Goal: Task Accomplishment & Management: Complete application form

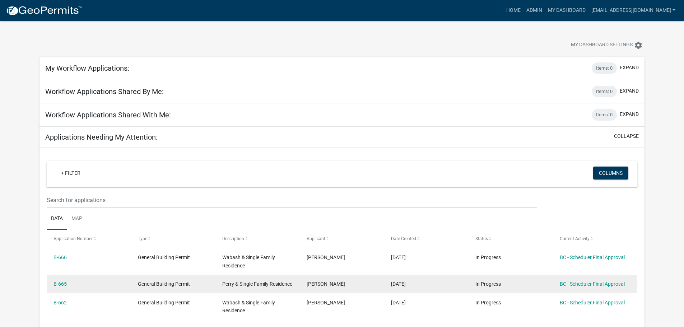
scroll to position [108, 0]
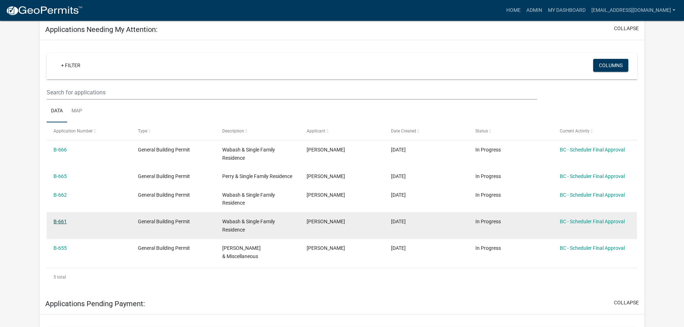
click at [61, 224] on link "B-661" at bounding box center [59, 222] width 13 height 6
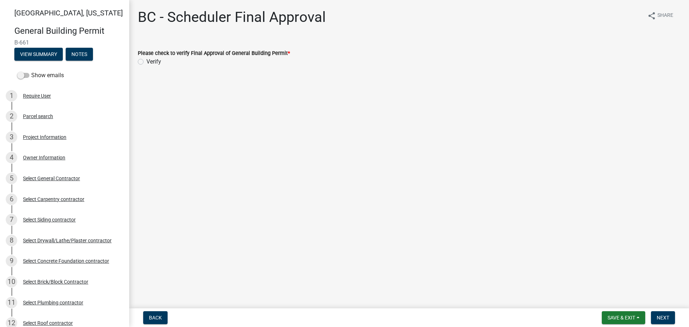
click at [146, 64] on label "Verify" at bounding box center [153, 61] width 15 height 9
click at [146, 62] on input "Verify" at bounding box center [148, 59] width 5 height 5
radio input "true"
click at [664, 319] on span "Next" at bounding box center [663, 318] width 13 height 6
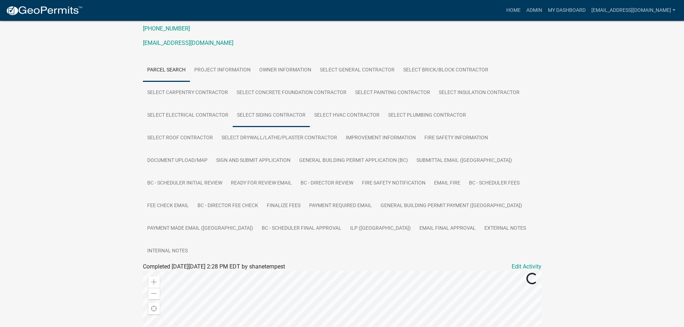
scroll to position [108, 0]
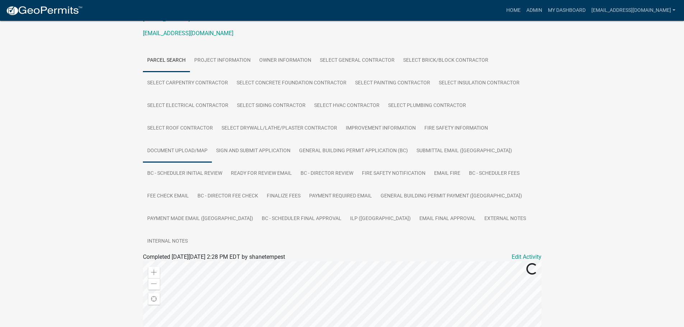
click at [179, 150] on link "Document Upload/Map" at bounding box center [177, 151] width 69 height 23
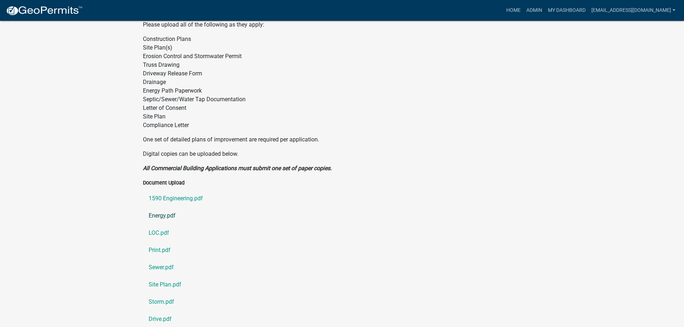
scroll to position [349, 0]
click at [182, 189] on link "1590 Engineering.pdf" at bounding box center [342, 197] width 398 height 17
click at [163, 206] on link "Energy.pdf" at bounding box center [342, 214] width 398 height 17
click at [155, 224] on link "LOC.pdf" at bounding box center [342, 232] width 398 height 17
click at [157, 241] on link "Print.pdf" at bounding box center [342, 249] width 398 height 17
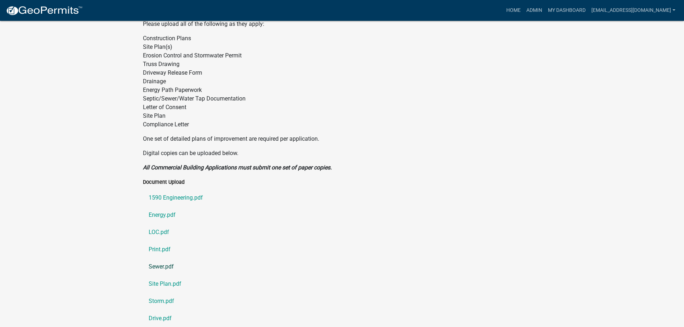
click at [161, 258] on link "Sewer.pdf" at bounding box center [342, 266] width 398 height 17
click at [158, 275] on link "Site Plan.pdf" at bounding box center [342, 283] width 398 height 17
click at [161, 293] on link "Storm.pdf" at bounding box center [342, 301] width 398 height 17
click at [159, 310] on link "Drive.pdf" at bounding box center [342, 318] width 398 height 17
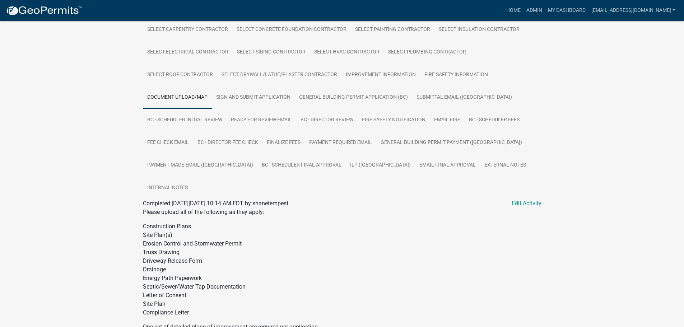
scroll to position [98, 0]
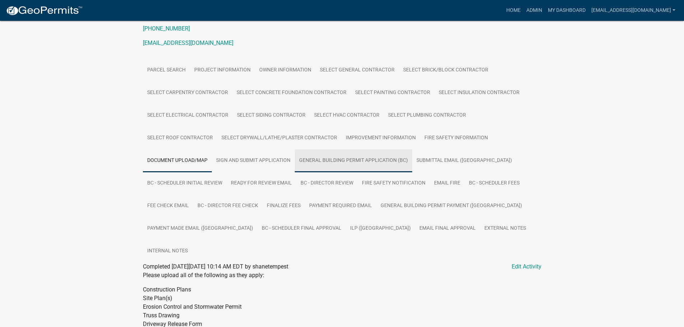
click at [336, 160] on link "General Building Permit Application (BC)" at bounding box center [353, 160] width 117 height 23
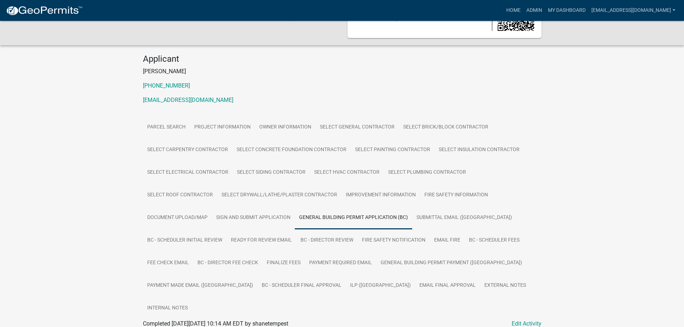
scroll to position [58, 0]
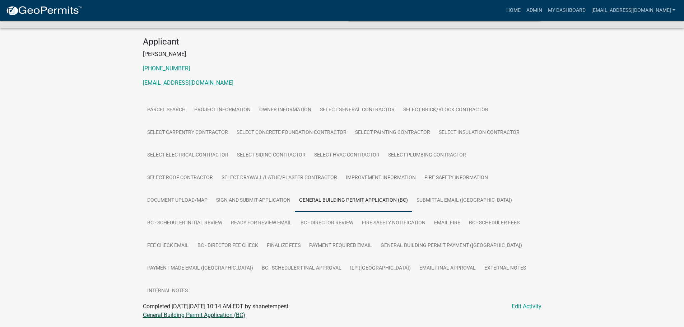
click at [168, 312] on link "General Building Permit Application (BC)" at bounding box center [194, 315] width 102 height 7
click at [346, 266] on link "ILP ([GEOGRAPHIC_DATA])" at bounding box center [380, 268] width 69 height 23
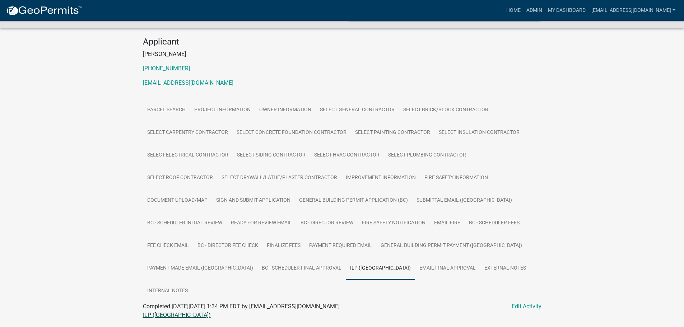
click at [158, 312] on link "ILP ([GEOGRAPHIC_DATA])" at bounding box center [177, 315] width 68 height 7
click at [559, 6] on link "My Dashboard" at bounding box center [566, 11] width 43 height 14
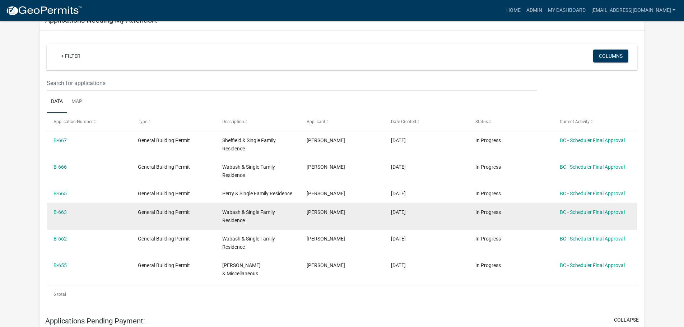
scroll to position [130, 0]
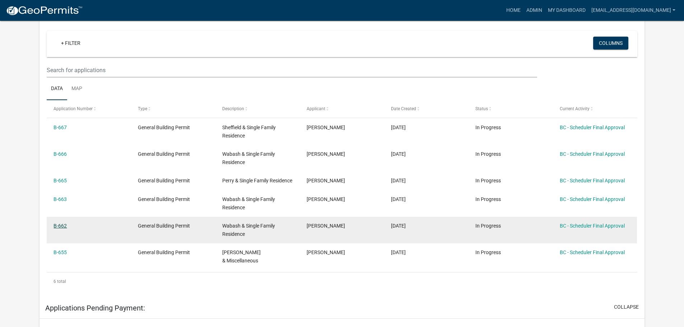
click at [60, 229] on link "B-662" at bounding box center [59, 226] width 13 height 6
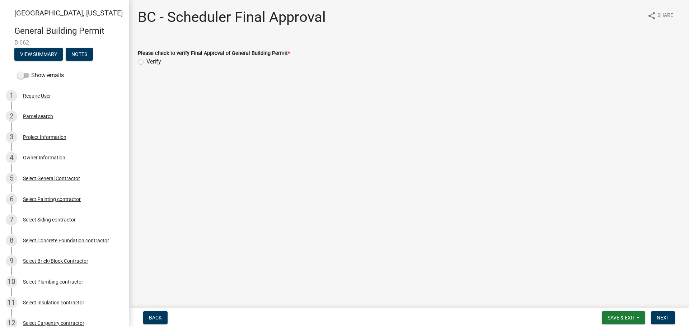
click at [146, 61] on label "Verify" at bounding box center [153, 61] width 15 height 9
click at [146, 61] on input "Verify" at bounding box center [148, 59] width 5 height 5
radio input "true"
click at [672, 314] on button "Next" at bounding box center [663, 317] width 24 height 13
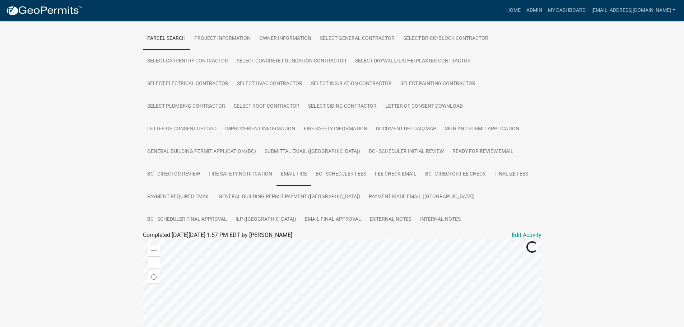
scroll to position [144, 0]
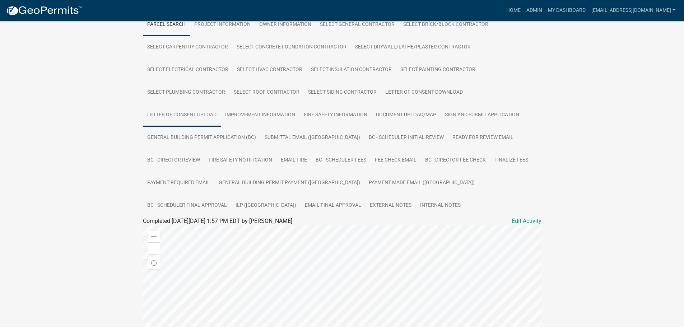
click at [190, 114] on link "Letter of Consent Upload" at bounding box center [182, 115] width 78 height 23
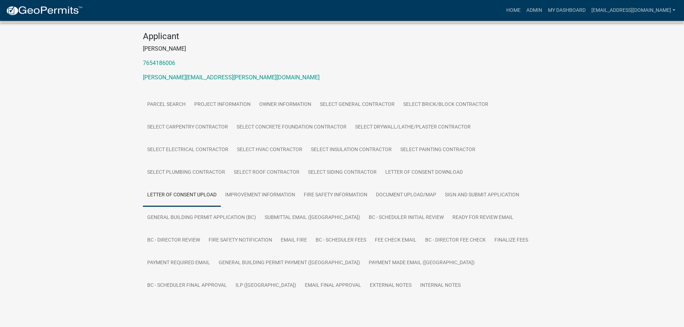
scroll to position [85, 0]
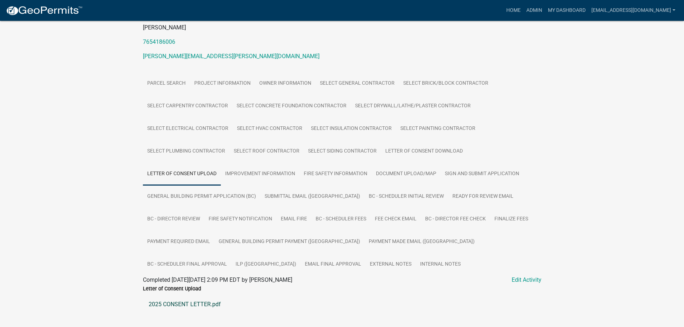
click at [205, 305] on link "2025 CONSENT LETTER.pdf" at bounding box center [342, 304] width 398 height 17
click at [402, 174] on link "Document Upload/Map" at bounding box center [406, 174] width 69 height 23
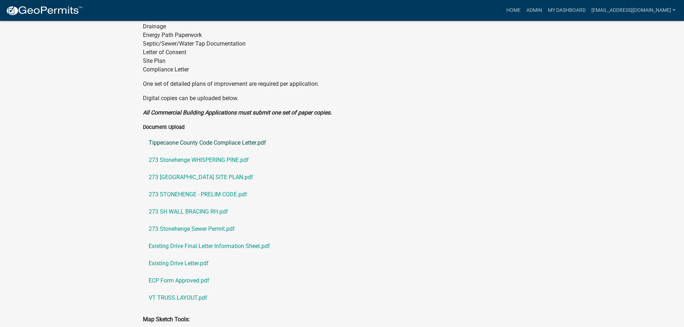
scroll to position [408, 0]
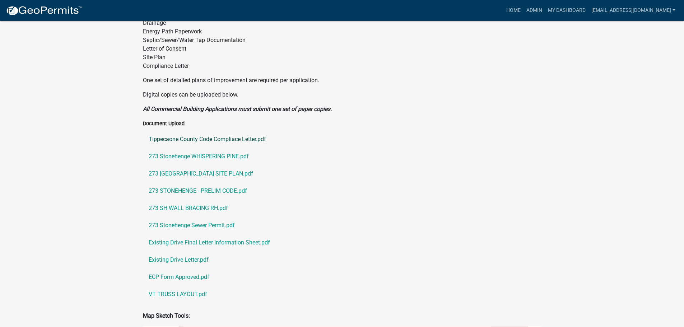
click at [176, 137] on link "Tippecaone County Code Compliace Letter.pdf" at bounding box center [342, 139] width 398 height 17
click at [191, 158] on link "273 Stonehenge WHISPERING PINE.pdf" at bounding box center [342, 156] width 398 height 17
click at [192, 174] on link "273 [GEOGRAPHIC_DATA] SITE PLAN.pdf" at bounding box center [342, 173] width 398 height 17
click at [205, 174] on link "273 [GEOGRAPHIC_DATA] SITE PLAN.pdf" at bounding box center [342, 173] width 398 height 17
click at [168, 189] on link "273 STONEHENGE - PRELIM CODE.pdf" at bounding box center [342, 190] width 398 height 17
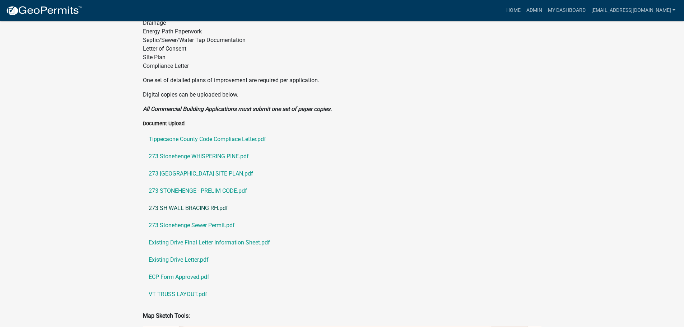
click at [188, 209] on link "273 SH WALL BRACING RH.pdf" at bounding box center [342, 208] width 398 height 17
click at [183, 226] on link "273 Stonehenge Sewer Permit.pdf" at bounding box center [342, 225] width 398 height 17
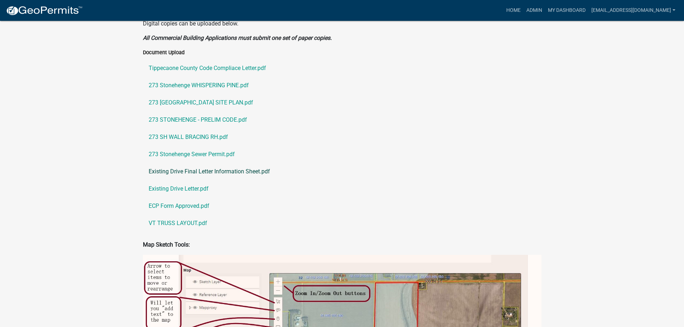
scroll to position [480, 0]
click at [169, 168] on link "Existing Drive Final Letter Information Sheet.pdf" at bounding box center [342, 170] width 398 height 17
click at [193, 185] on link "Existing Drive Letter.pdf" at bounding box center [342, 187] width 398 height 17
click at [188, 204] on link "ECP Form Approved.pdf" at bounding box center [342, 205] width 398 height 17
click at [182, 219] on link "VT TRUSS LAYOUT.pdf" at bounding box center [342, 222] width 398 height 17
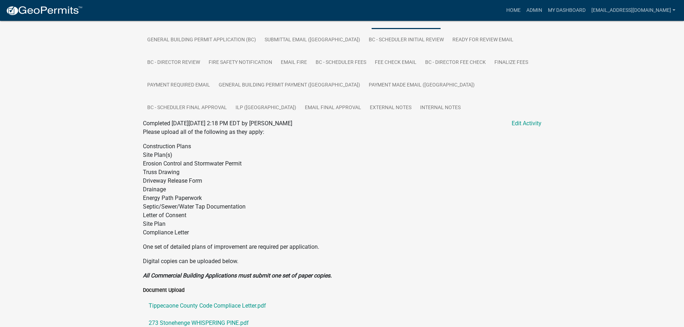
scroll to position [228, 0]
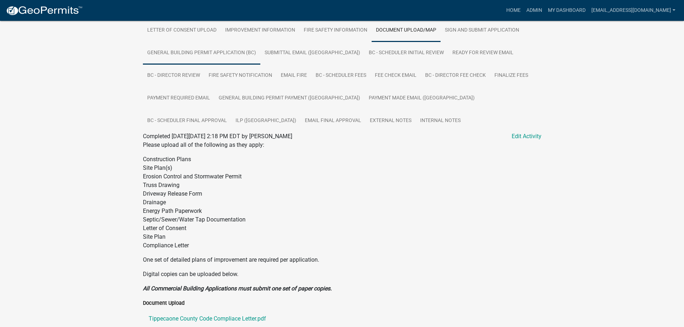
click at [212, 53] on link "General Building Permit Application (BC)" at bounding box center [201, 53] width 117 height 23
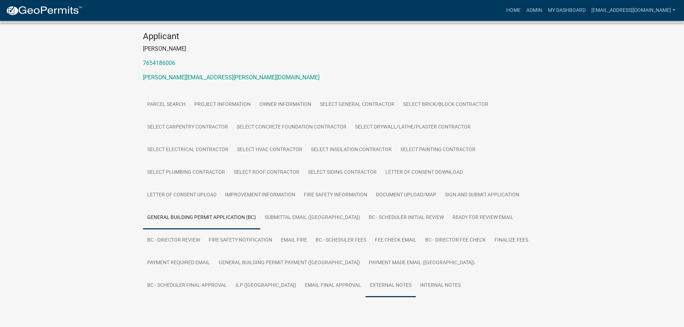
scroll to position [81, 0]
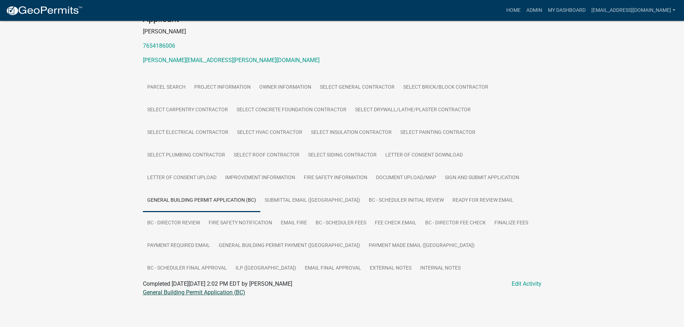
click at [211, 293] on link "General Building Permit Application (BC)" at bounding box center [194, 292] width 102 height 7
click at [300, 257] on link "ILP ([GEOGRAPHIC_DATA])" at bounding box center [265, 268] width 69 height 23
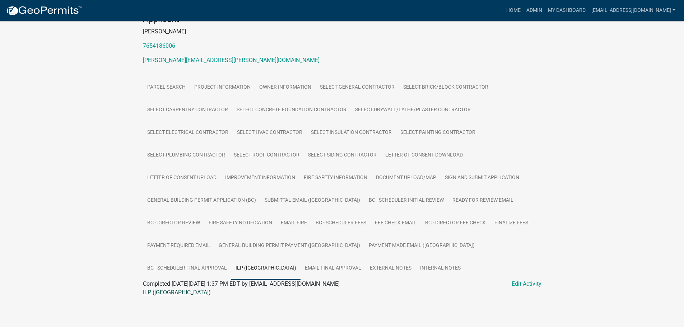
click at [161, 291] on link "ILP ([GEOGRAPHIC_DATA])" at bounding box center [177, 292] width 68 height 7
click at [556, 11] on link "My Dashboard" at bounding box center [566, 11] width 43 height 14
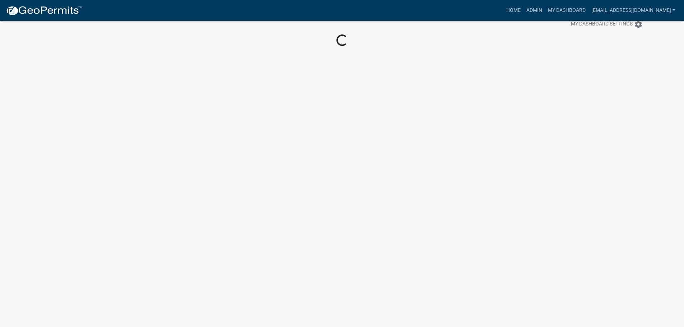
scroll to position [21, 0]
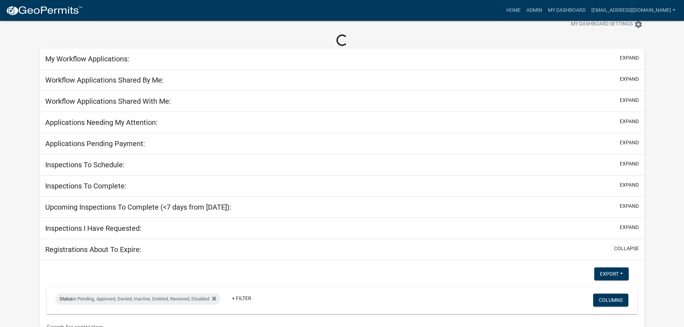
scroll to position [81, 0]
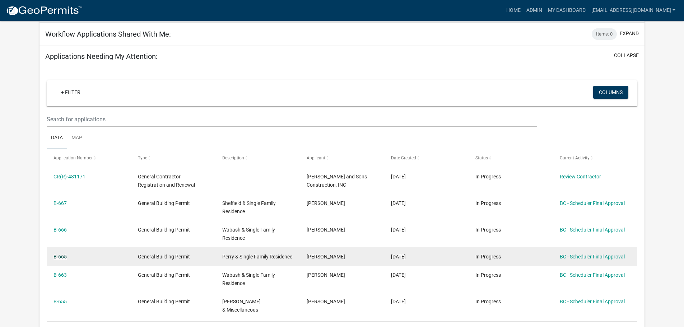
click at [64, 255] on link "B-665" at bounding box center [59, 257] width 13 height 6
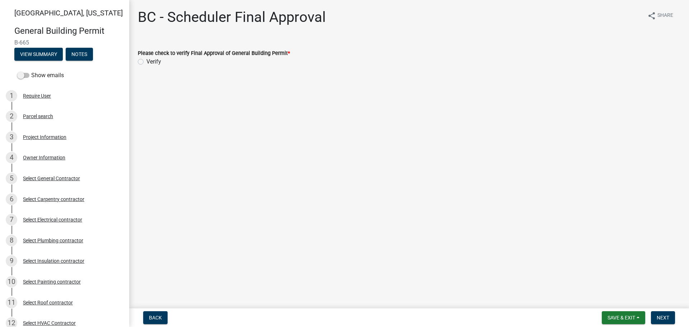
click at [146, 61] on label "Verify" at bounding box center [153, 61] width 15 height 9
click at [146, 61] on input "Verify" at bounding box center [148, 59] width 5 height 5
radio input "true"
click at [666, 315] on span "Next" at bounding box center [663, 318] width 13 height 6
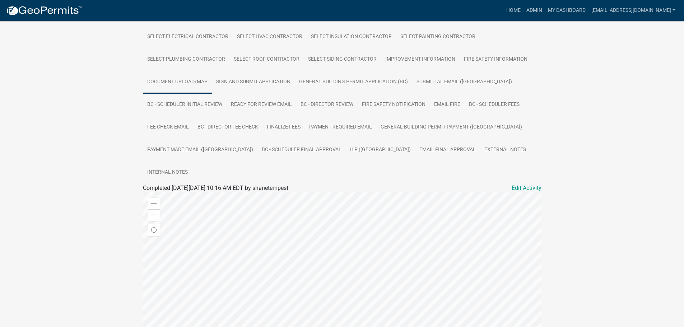
scroll to position [179, 0]
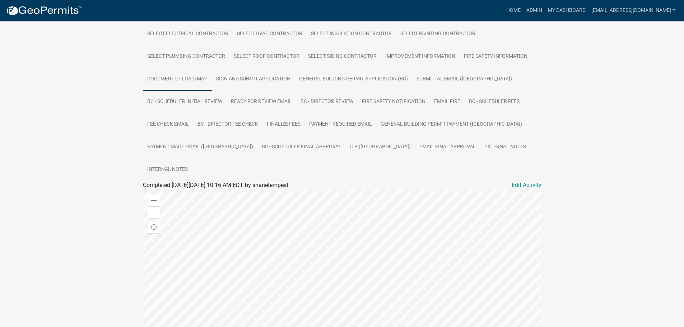
click at [172, 81] on link "Document Upload/Map" at bounding box center [177, 79] width 69 height 23
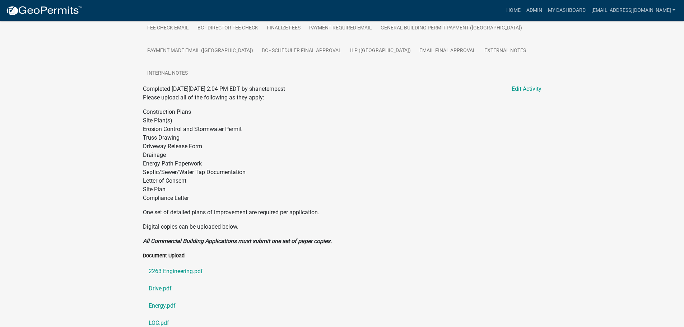
scroll to position [385, 0]
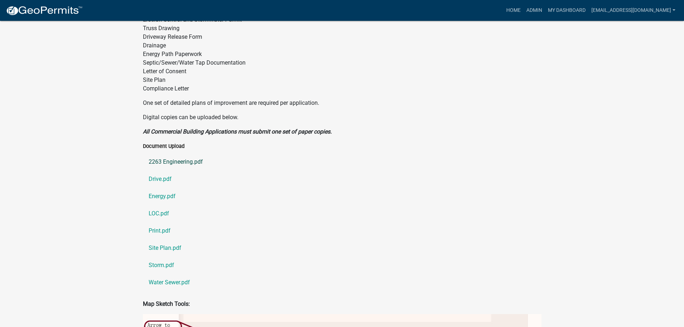
click at [173, 153] on link "2263 Engineering.pdf" at bounding box center [342, 161] width 398 height 17
click at [168, 171] on link "Drive.pdf" at bounding box center [342, 179] width 398 height 17
click at [158, 188] on link "Energy.pdf" at bounding box center [342, 196] width 398 height 17
click at [155, 205] on link "LOC.pdf" at bounding box center [342, 213] width 398 height 17
click at [162, 222] on link "Print.pdf" at bounding box center [342, 230] width 398 height 17
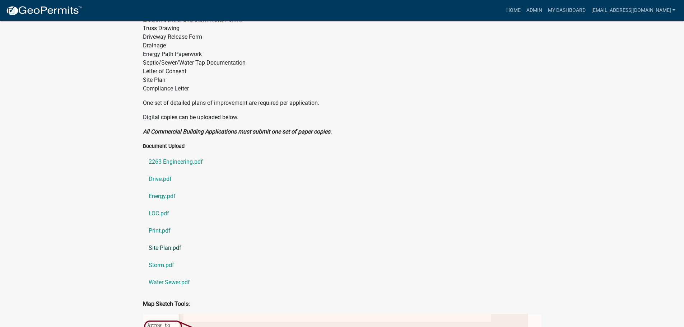
click at [158, 239] on link "Site Plan.pdf" at bounding box center [342, 247] width 398 height 17
click at [164, 239] on link "Site Plan.pdf" at bounding box center [342, 247] width 398 height 17
click at [164, 257] on link "Storm.pdf" at bounding box center [342, 265] width 398 height 17
click at [169, 274] on link "Water Sewer.pdf" at bounding box center [342, 282] width 398 height 17
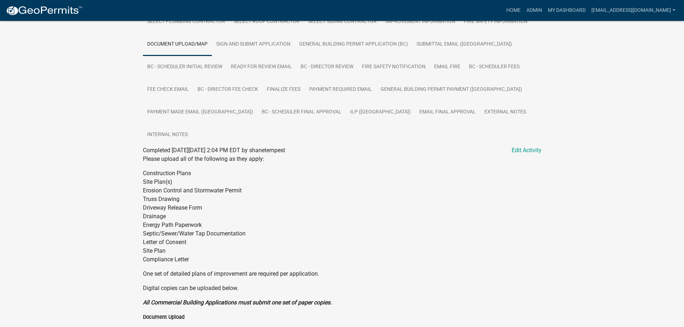
scroll to position [206, 0]
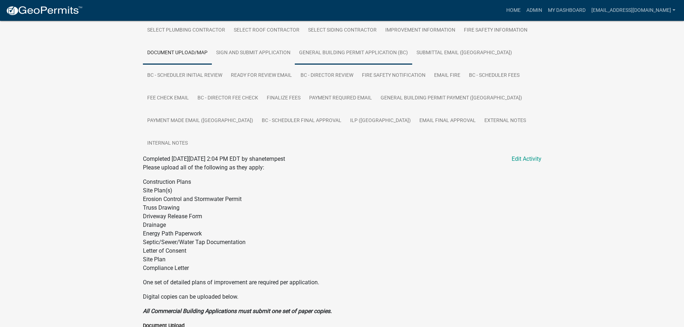
click at [336, 48] on link "General Building Permit Application (BC)" at bounding box center [353, 53] width 117 height 23
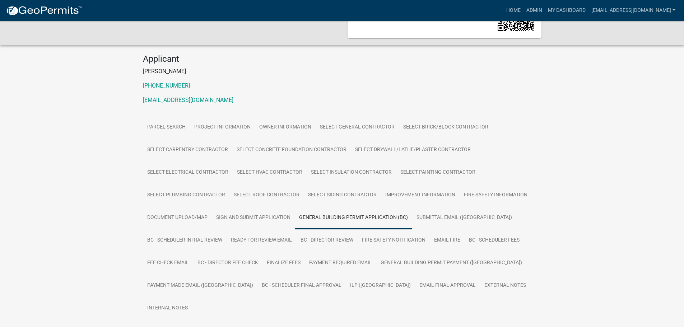
scroll to position [58, 0]
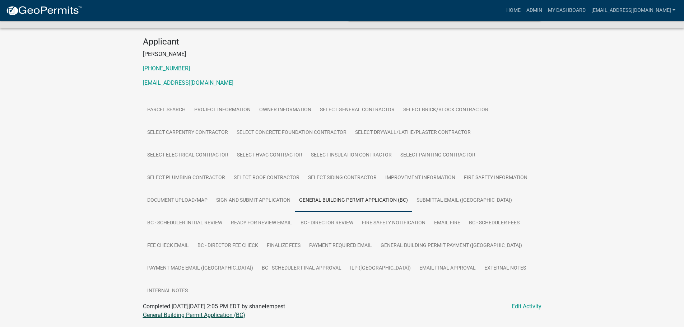
click at [163, 312] on link "General Building Permit Application (BC)" at bounding box center [194, 315] width 102 height 7
click at [346, 266] on link "ILP ([GEOGRAPHIC_DATA])" at bounding box center [380, 268] width 69 height 23
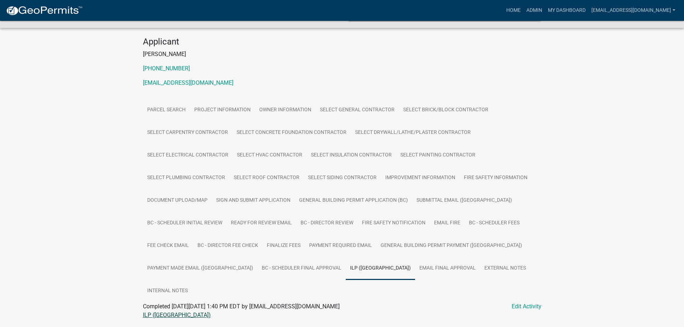
click at [153, 312] on link "ILP ([GEOGRAPHIC_DATA])" at bounding box center [177, 315] width 68 height 7
click at [564, 10] on link "My Dashboard" at bounding box center [566, 11] width 43 height 14
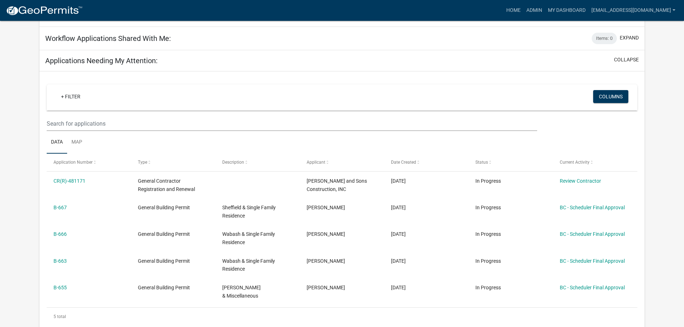
scroll to position [94, 0]
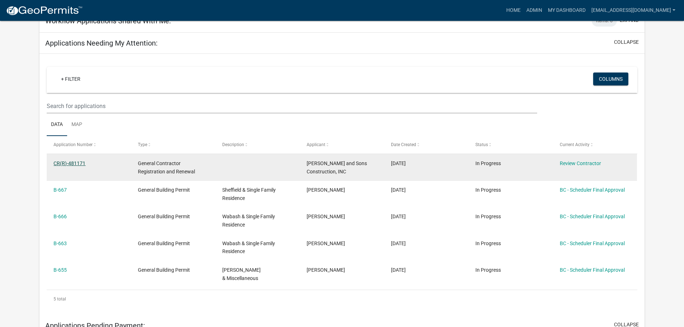
click at [81, 162] on link "CR(R)-481171" at bounding box center [69, 163] width 32 height 6
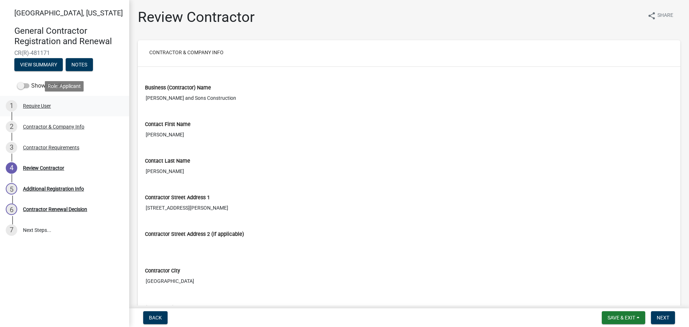
click at [46, 106] on div "Require User" at bounding box center [37, 105] width 28 height 5
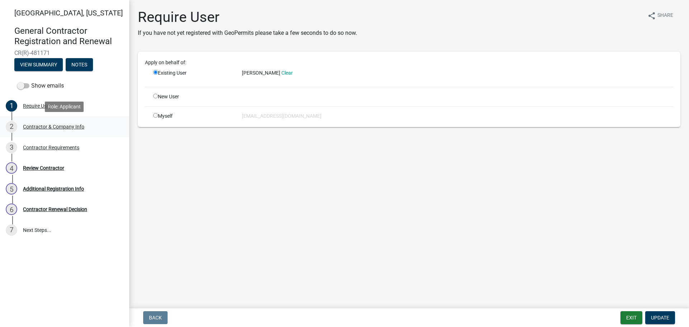
click at [45, 124] on div "Contractor & Company Info" at bounding box center [53, 126] width 61 height 5
select select "IN"
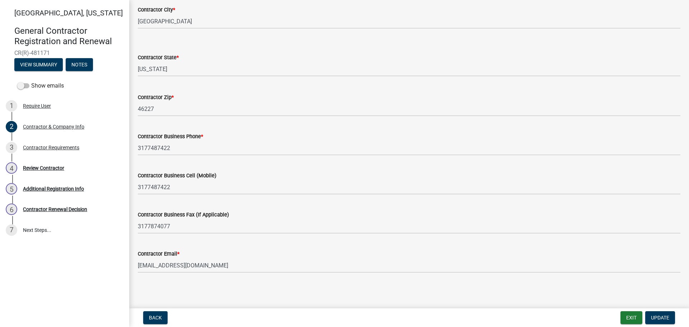
scroll to position [242, 0]
click at [38, 147] on div "Contractor Requirements" at bounding box center [51, 147] width 56 height 5
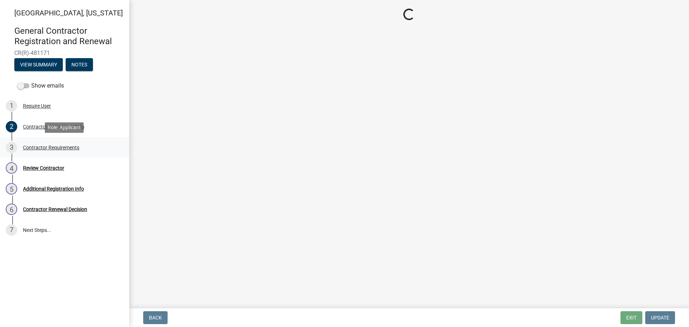
scroll to position [0, 0]
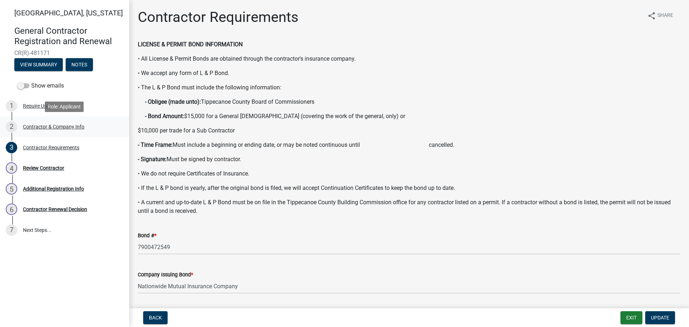
click at [37, 128] on div "Contractor & Company Info" at bounding box center [53, 126] width 61 height 5
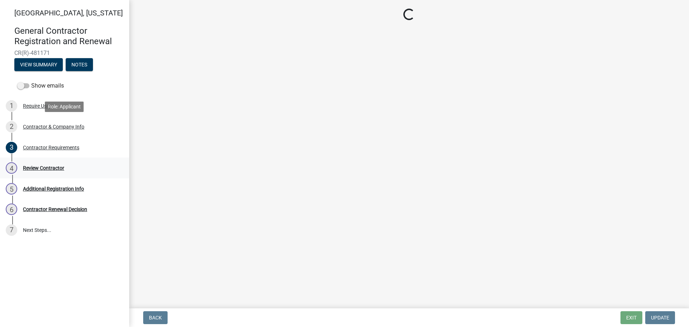
select select "IN"
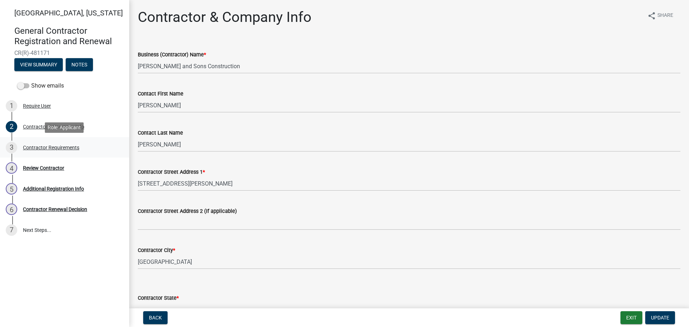
click at [67, 145] on div "Contractor Requirements" at bounding box center [51, 147] width 56 height 5
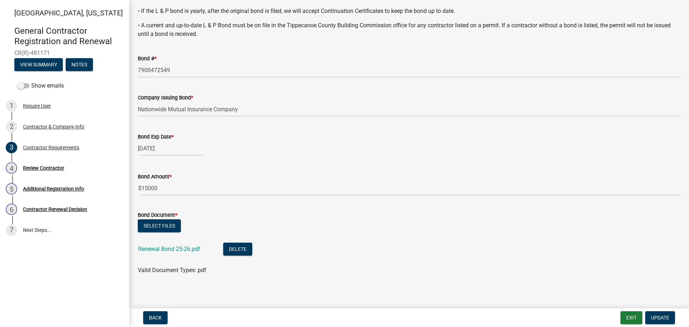
scroll to position [179, 0]
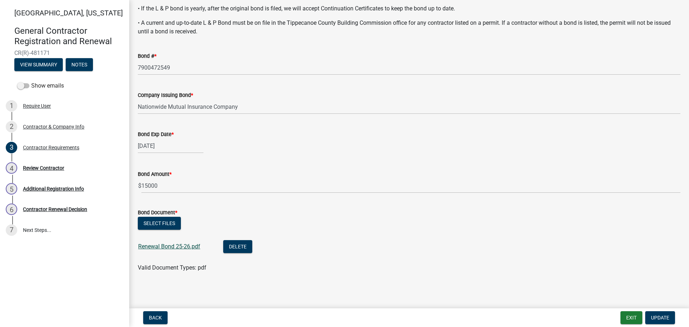
click at [151, 247] on link "Renewal Bond 25-26.pdf" at bounding box center [169, 246] width 62 height 7
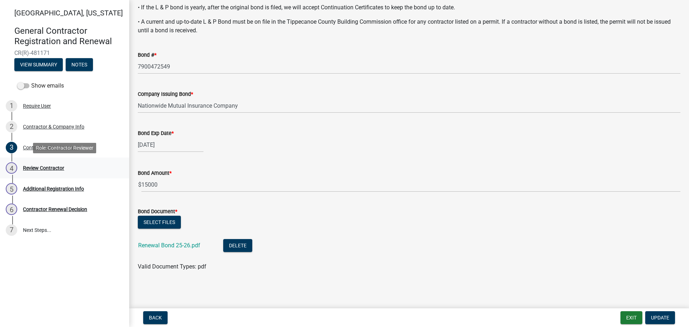
click at [47, 167] on div "Review Contractor" at bounding box center [43, 167] width 41 height 5
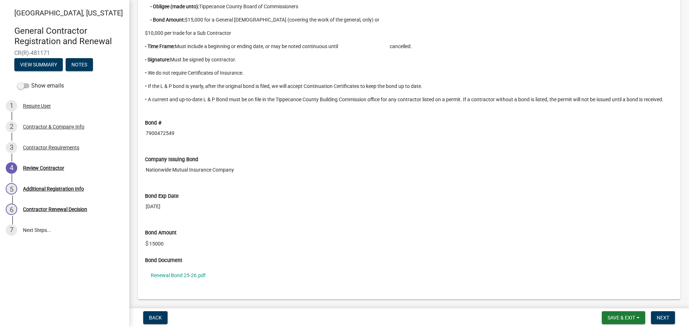
scroll to position [640, 0]
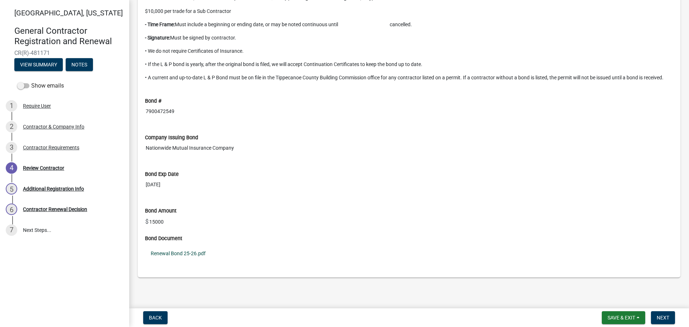
click at [177, 254] on link "Renewal Bond 25-26.pdf" at bounding box center [409, 253] width 528 height 17
click at [50, 190] on div "Additional Registration Info" at bounding box center [53, 188] width 61 height 5
click at [670, 315] on button "Next" at bounding box center [663, 317] width 24 height 13
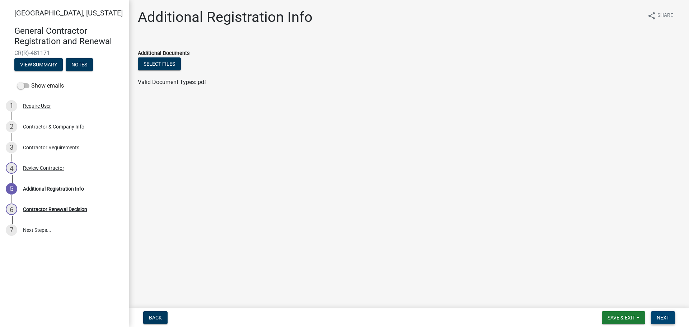
click at [666, 319] on span "Next" at bounding box center [663, 318] width 13 height 6
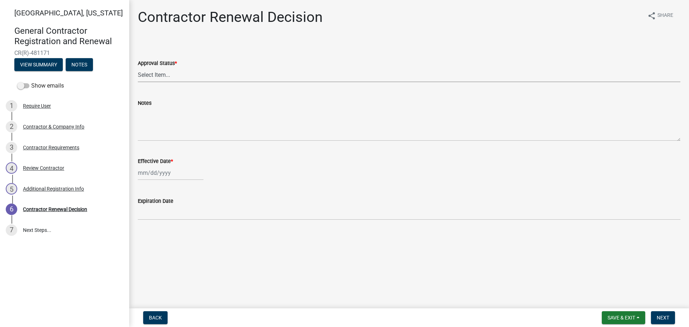
click at [174, 77] on select "Select Item... Approved Denied" at bounding box center [409, 74] width 543 height 15
click at [138, 67] on select "Select Item... Approved Denied" at bounding box center [409, 74] width 543 height 15
select select "30db8998-795d-4bbe-8e49-f1ade8865815"
select select "9"
select select "2025"
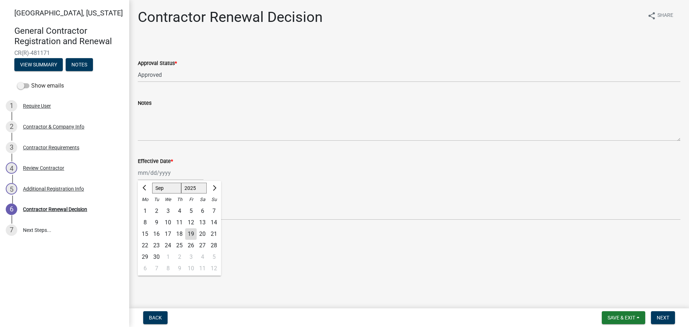
drag, startPoint x: 173, startPoint y: 172, endPoint x: 129, endPoint y: 171, distance: 43.5
click at [129, 171] on div "Contractor Renewal Decision share Share Approval Status * Select Item... Approv…" at bounding box center [409, 121] width 560 height 224
click at [157, 209] on div "2" at bounding box center [156, 210] width 11 height 11
type input "[DATE]"
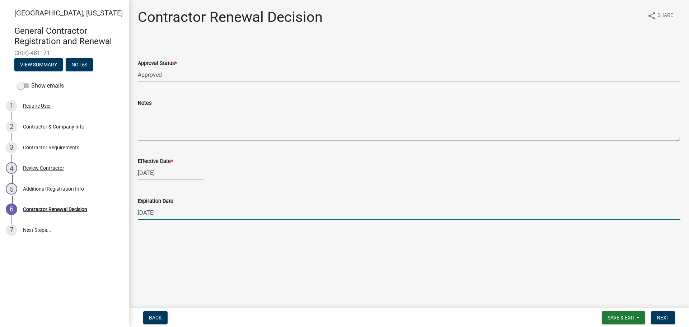
click at [153, 212] on input "[DATE]" at bounding box center [409, 212] width 543 height 15
type input "[DATE]"
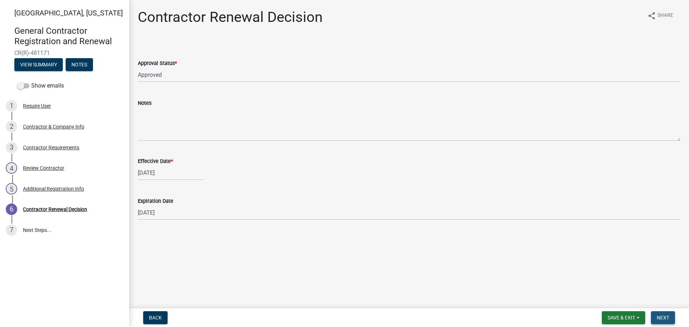
click at [662, 316] on span "Next" at bounding box center [663, 318] width 13 height 6
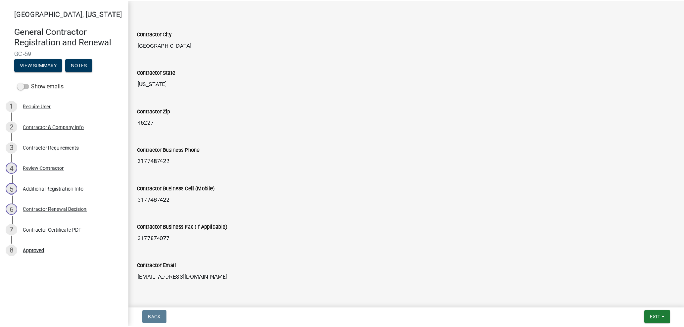
scroll to position [305, 0]
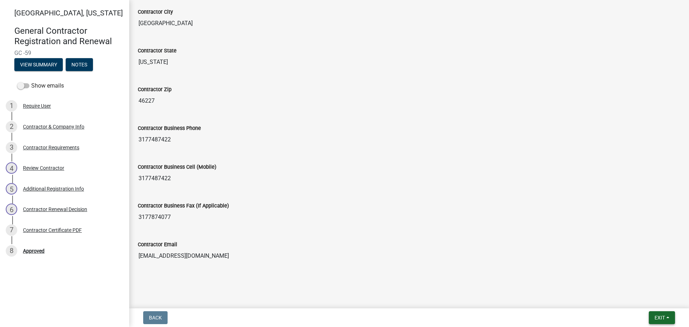
click at [669, 315] on button "Exit" at bounding box center [662, 317] width 26 height 13
click at [652, 297] on button "Save & Exit" at bounding box center [646, 298] width 57 height 17
